Goal: Task Accomplishment & Management: Manage account settings

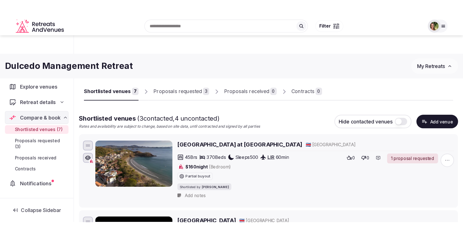
scroll to position [611, 0]
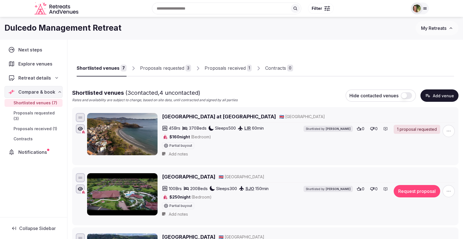
click at [218, 66] on div "Proposals received" at bounding box center [225, 68] width 41 height 7
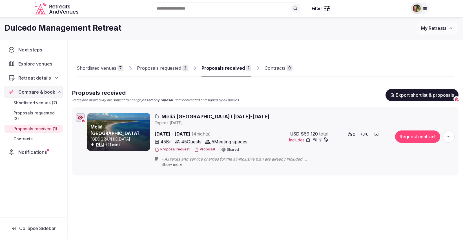
click at [200, 149] on button "Proposal" at bounding box center [204, 149] width 21 height 5
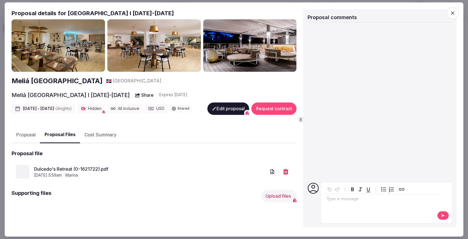
click at [60, 129] on button "Proposal Files" at bounding box center [60, 135] width 40 height 17
click at [453, 13] on icon "button" at bounding box center [452, 13] width 6 height 6
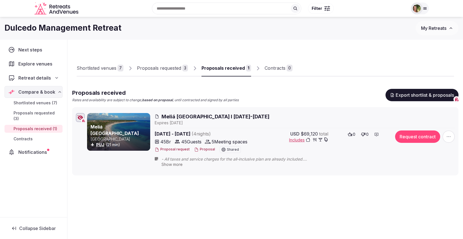
click at [432, 32] on button "My Retreats" at bounding box center [437, 28] width 43 height 14
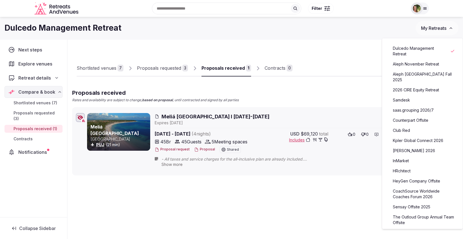
click at [422, 65] on link "Aleph November Retreat" at bounding box center [422, 64] width 69 height 9
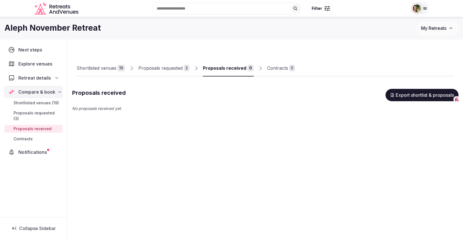
click at [223, 67] on div "Proposals received" at bounding box center [224, 68] width 43 height 7
click at [148, 68] on div "Proposals requested" at bounding box center [160, 68] width 44 height 7
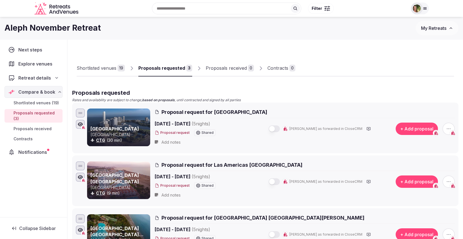
click at [423, 52] on div "Shortlisted venues 19 Proposals requested 3 Proposals received 0 Contracts 0" at bounding box center [265, 64] width 377 height 26
click at [428, 27] on span "My Retreats" at bounding box center [433, 28] width 25 height 6
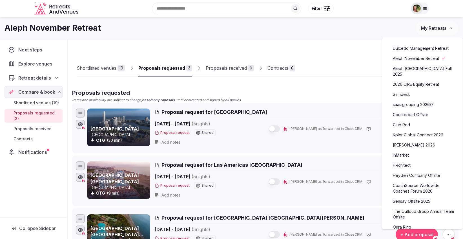
click at [404, 141] on link "[PERSON_NAME] 2026" at bounding box center [422, 145] width 69 height 9
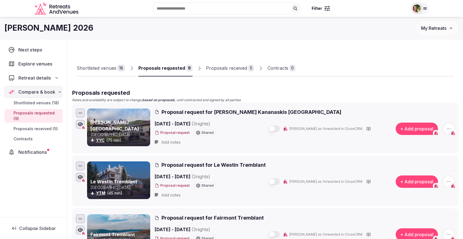
click at [159, 68] on div "Proposals requested" at bounding box center [161, 68] width 47 height 7
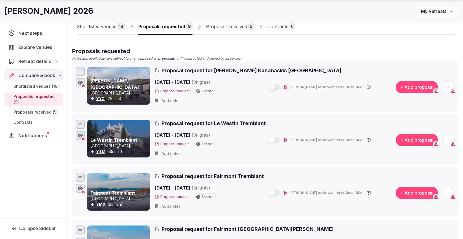
scroll to position [45, 0]
